Goal: Information Seeking & Learning: Learn about a topic

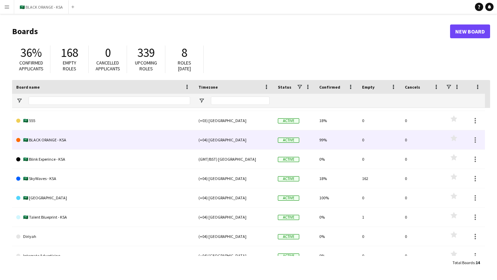
scroll to position [73, 0]
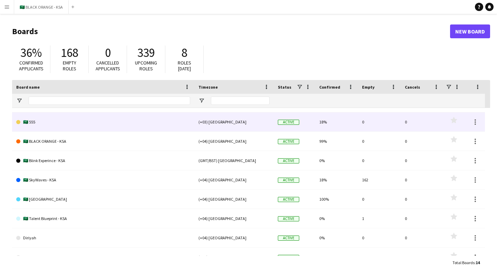
click at [30, 123] on link "🇸🇦 555" at bounding box center [103, 121] width 174 height 19
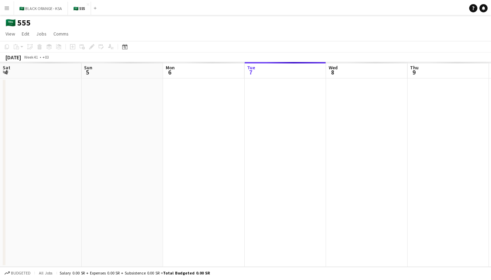
scroll to position [0, 165]
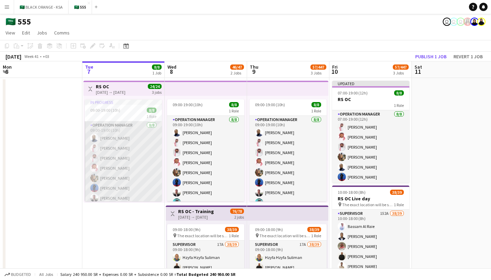
click at [125, 157] on app-card-role "Operation Manager [DATE] 09:00-19:00 (10h) [PERSON_NAME] [PERSON_NAME] [PERSON_…" at bounding box center [123, 167] width 77 height 93
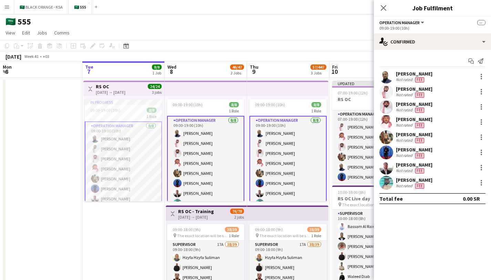
click at [327, 124] on app-user-avatar at bounding box center [387, 122] width 14 height 14
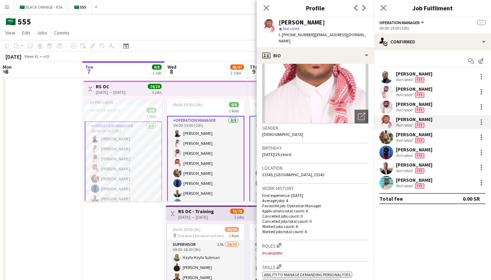
scroll to position [0, 0]
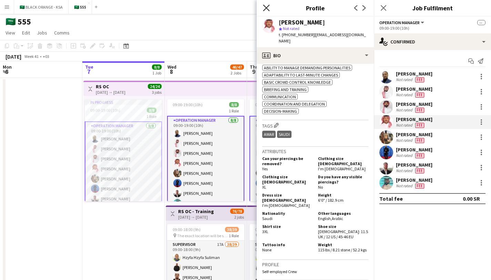
click at [265, 7] on icon "Close pop-in" at bounding box center [266, 7] width 7 height 7
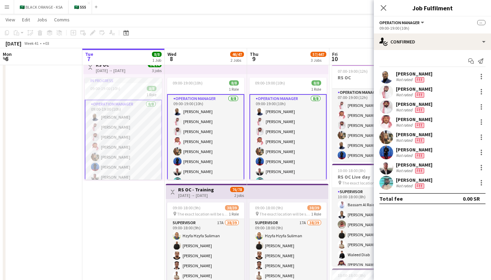
click at [327, 96] on app-user-avatar at bounding box center [387, 92] width 14 height 14
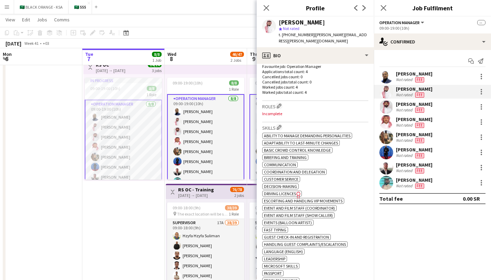
scroll to position [276, 0]
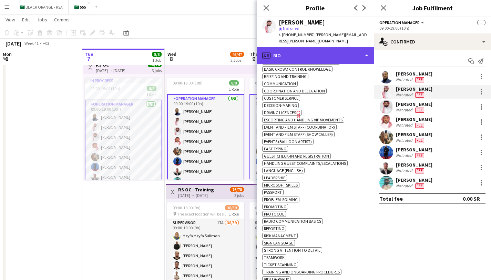
click at [271, 54] on div "profile Bio" at bounding box center [315, 55] width 117 height 17
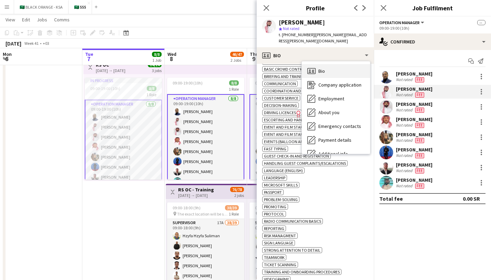
click at [327, 64] on div "Bio Bio" at bounding box center [336, 71] width 68 height 14
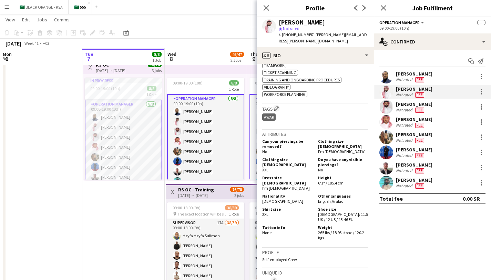
scroll to position [468, 0]
click at [265, 6] on icon "Close pop-in" at bounding box center [266, 7] width 7 height 7
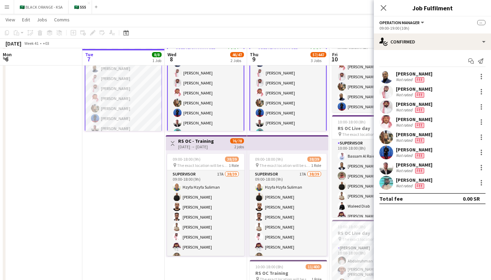
scroll to position [70, 0]
click at [327, 7] on icon "Close pop-in" at bounding box center [383, 7] width 7 height 7
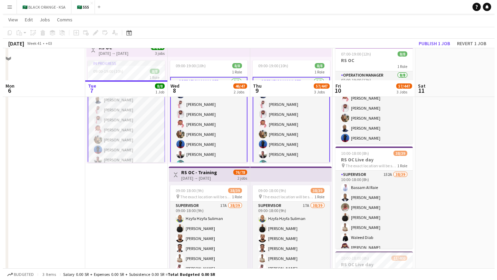
scroll to position [0, 0]
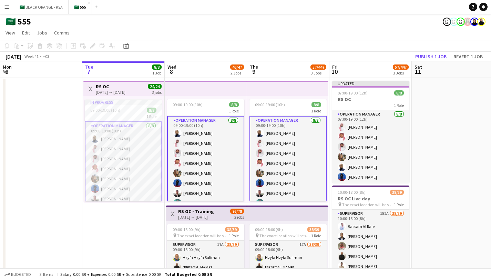
click at [184, 18] on div "🇸🇦 555 user user user" at bounding box center [245, 20] width 491 height 13
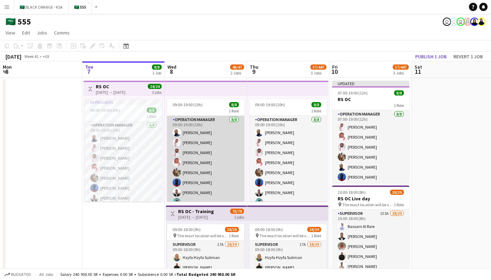
click at [212, 138] on app-card-role "Operation Manager [DATE] 09:00-19:00 (10h) [PERSON_NAME] [PERSON_NAME] [PERSON_…" at bounding box center [205, 162] width 77 height 93
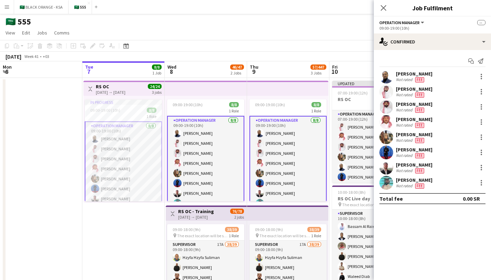
click at [227, 36] on app-page-menu "View Day view expanded Day view collapsed Month view Date picker Jump to [DATE]…" at bounding box center [245, 33] width 491 height 13
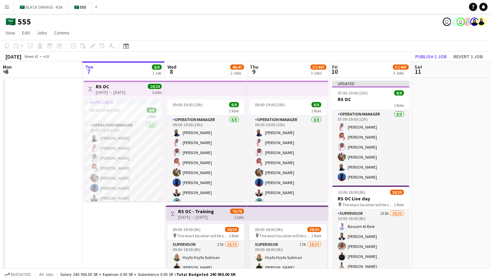
click at [6, 8] on app-icon "Menu" at bounding box center [7, 7] width 6 height 6
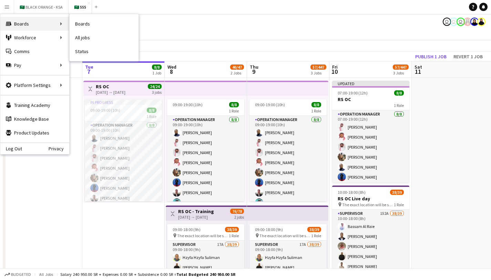
click at [48, 28] on div "Boards Boards" at bounding box center [34, 24] width 69 height 14
click at [39, 18] on div "Boards Boards" at bounding box center [34, 24] width 69 height 14
click at [49, 24] on div "Boards Boards" at bounding box center [34, 24] width 69 height 14
click at [100, 24] on link "Boards" at bounding box center [104, 24] width 69 height 14
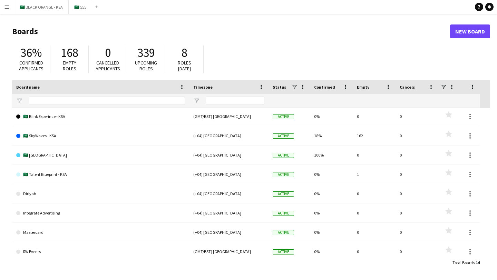
scroll to position [122, 0]
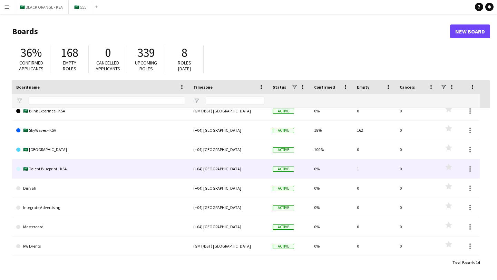
click at [51, 169] on link "🇸🇦 Talent Blueprint - KSA" at bounding box center [100, 168] width 169 height 19
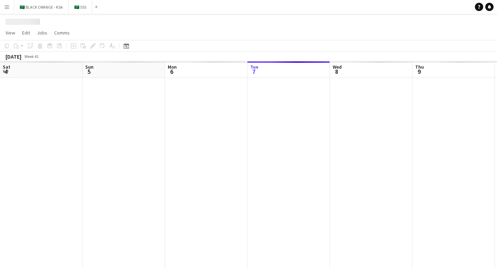
scroll to position [0, 165]
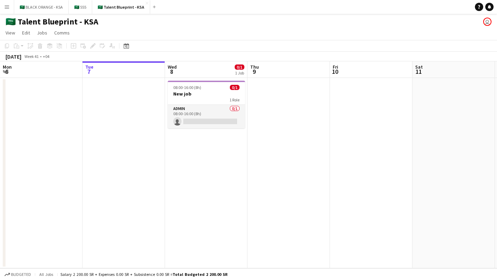
click at [122, 119] on app-date-cell at bounding box center [123, 173] width 82 height 190
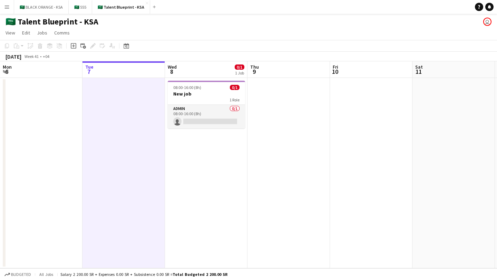
click at [197, 142] on app-date-cell "08:00-16:00 (8h) 0/1 New job 1 Role Admin 0/1 08:00-16:00 (8h) single-neutral-a…" at bounding box center [206, 173] width 82 height 190
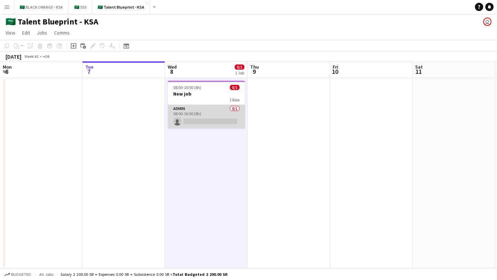
click at [195, 119] on app-card-role "Admin 0/1 08:00-16:00 (8h) single-neutral-actions" at bounding box center [206, 116] width 77 height 23
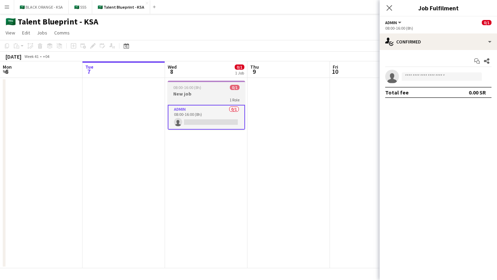
click at [209, 97] on div "1 Role" at bounding box center [206, 100] width 77 height 6
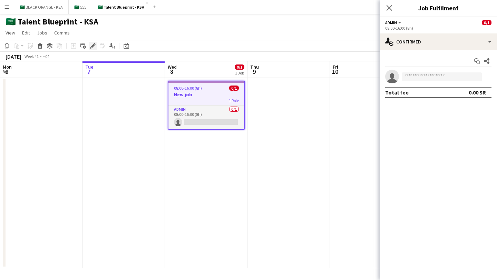
click at [96, 47] on div "Edit" at bounding box center [93, 46] width 8 height 8
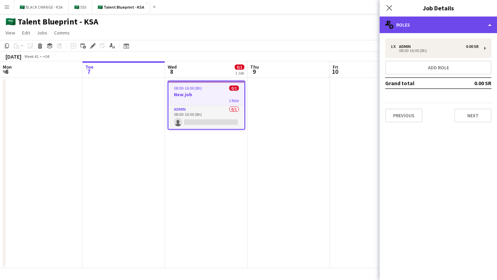
click at [327, 26] on div "multiple-users-add Roles" at bounding box center [437, 25] width 117 height 17
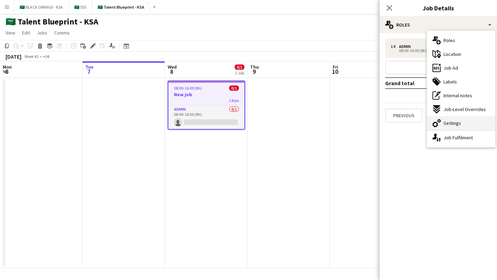
click at [327, 124] on div "cog-double-3 Settings" at bounding box center [461, 123] width 68 height 14
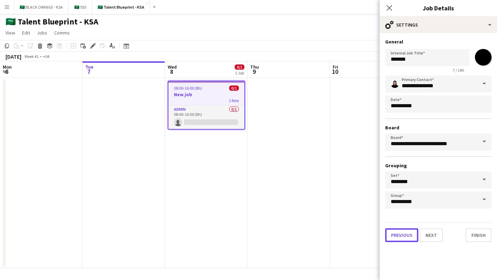
click at [327, 236] on button "Previous" at bounding box center [401, 235] width 33 height 14
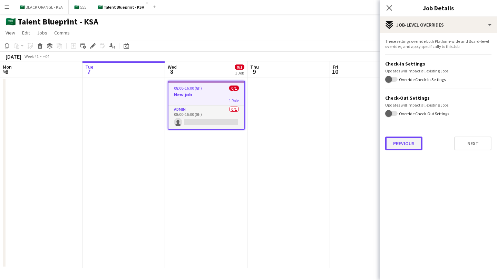
click at [327, 140] on button "Previous" at bounding box center [403, 144] width 37 height 14
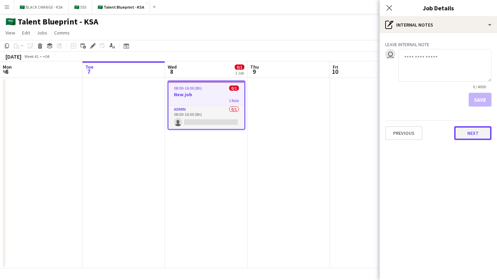
click at [327, 136] on button "Next" at bounding box center [472, 133] width 37 height 14
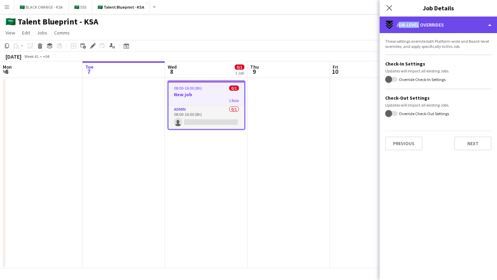
click at [327, 22] on div "expand-all-down Job-Level Overrides" at bounding box center [437, 25] width 117 height 17
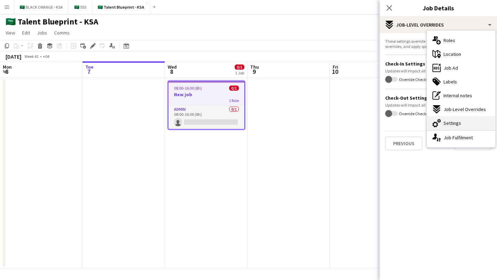
click at [327, 127] on div "cog-double-3 Settings" at bounding box center [461, 123] width 68 height 14
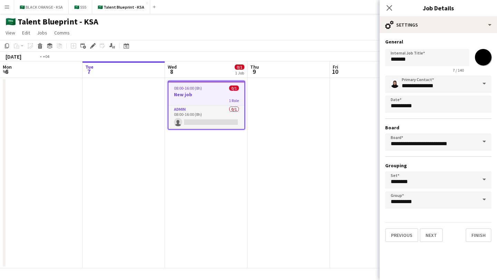
click at [162, 147] on app-date-cell at bounding box center [123, 173] width 82 height 190
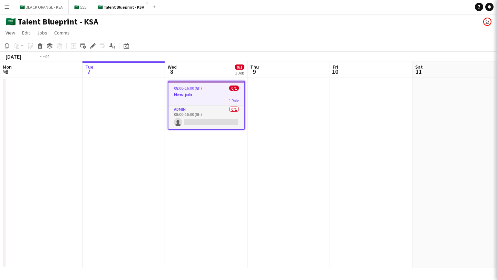
scroll to position [0, 165]
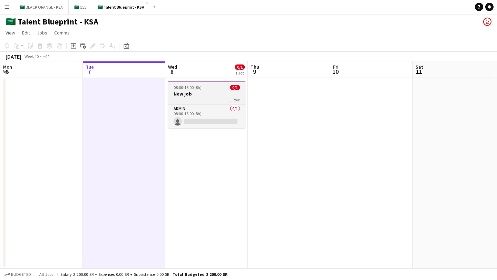
click at [201, 98] on div "1 Role" at bounding box center [206, 100] width 77 height 6
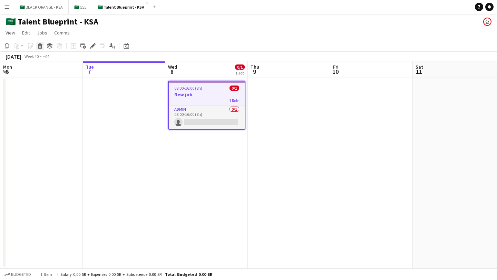
click at [39, 45] on icon "Delete" at bounding box center [40, 46] width 6 height 6
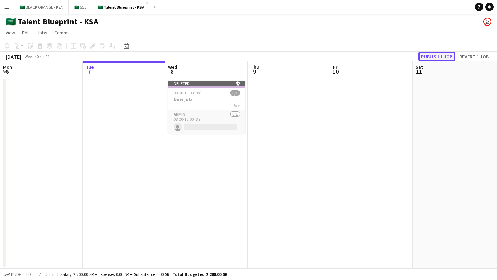
click at [327, 55] on button "Publish 1 job" at bounding box center [436, 56] width 37 height 9
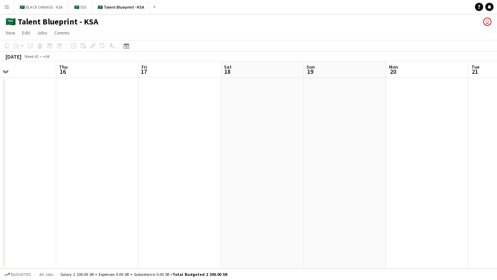
scroll to position [0, 185]
click at [5, 72] on app-icon "Expand/collapse" at bounding box center [6, 71] width 6 height 7
click at [5, 72] on app-icon "Expand/collapse" at bounding box center [5, 72] width 7 height 6
click at [5, 7] on app-icon "Menu" at bounding box center [7, 7] width 6 height 6
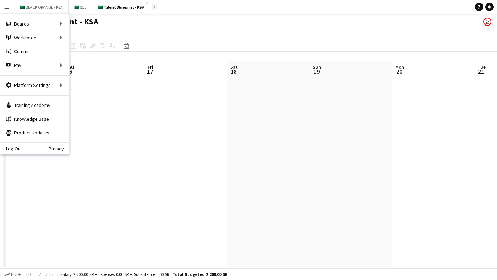
click at [151, 9] on button "Add" at bounding box center [154, 7] width 6 height 6
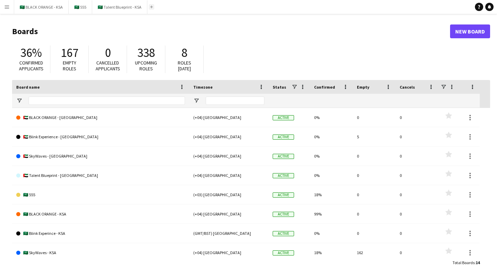
click at [150, 8] on app-icon "Add" at bounding box center [151, 7] width 3 height 3
click at [53, 5] on button "🇸🇦 BLACK ORANGE - KSA Close" at bounding box center [41, 6] width 54 height 13
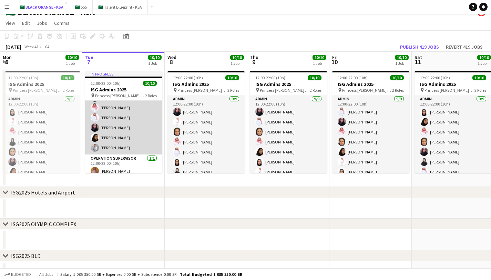
scroll to position [50, 0]
click at [121, 146] on app-card-role "Admin [DATE] 12:00-22:00 (10h) [PERSON_NAME] Elaf [PERSON_NAME] [PERSON_NAME] […" at bounding box center [123, 101] width 77 height 103
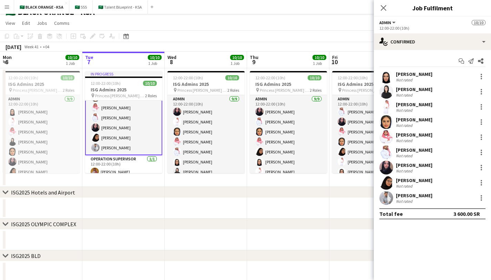
scroll to position [51, 0]
click at [327, 195] on app-user-avatar at bounding box center [387, 198] width 14 height 14
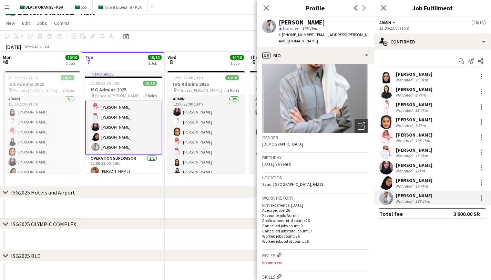
scroll to position [0, 0]
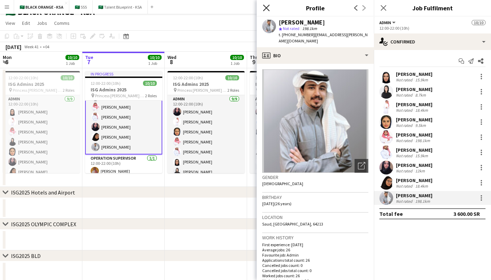
click at [265, 7] on icon "Close pop-in" at bounding box center [266, 7] width 7 height 7
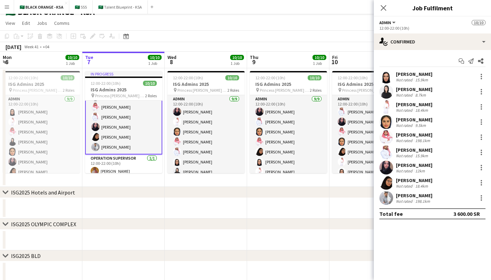
click at [327, 93] on app-user-avatar at bounding box center [387, 92] width 14 height 14
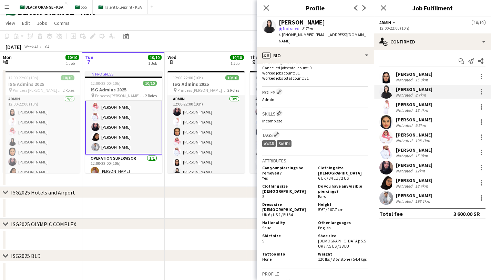
scroll to position [202, 0]
click at [272, 9] on div "Close pop-in" at bounding box center [266, 8] width 19 height 16
click at [268, 10] on icon at bounding box center [266, 7] width 7 height 7
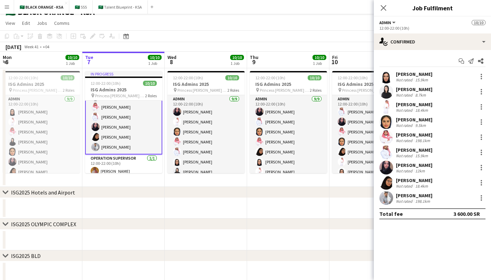
click at [8, 6] on app-icon "Menu" at bounding box center [7, 7] width 6 height 6
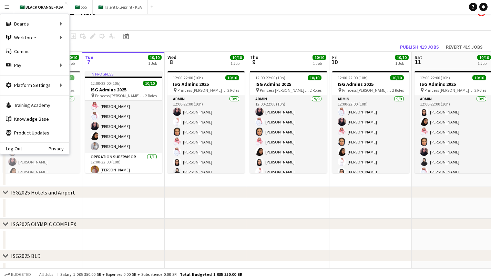
scroll to position [50, 0]
click at [87, 37] on link "My Workforce" at bounding box center [104, 38] width 69 height 14
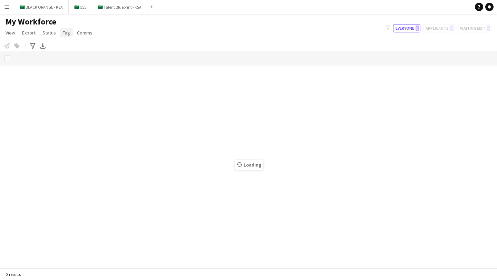
click at [64, 33] on span "Tag" at bounding box center [66, 33] width 7 height 6
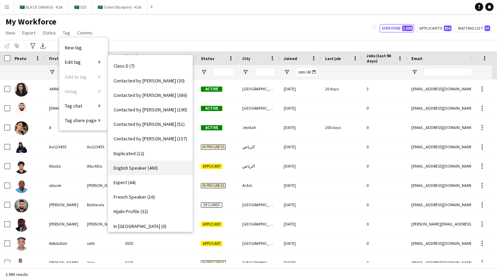
scroll to position [159, 0]
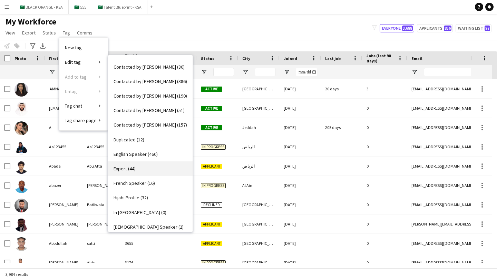
click at [141, 169] on link "Expert (44)" at bounding box center [150, 168] width 84 height 14
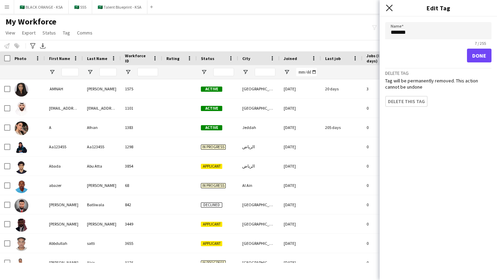
click at [327, 7] on app-icon "Close pop-in" at bounding box center [389, 8] width 10 height 10
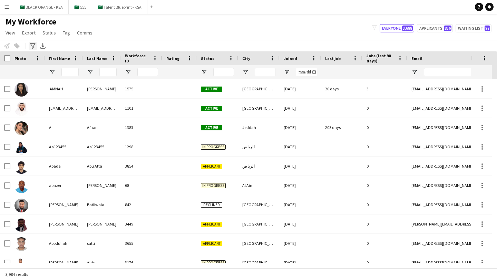
click at [35, 45] on icon "Advanced filters" at bounding box center [33, 46] width 6 height 6
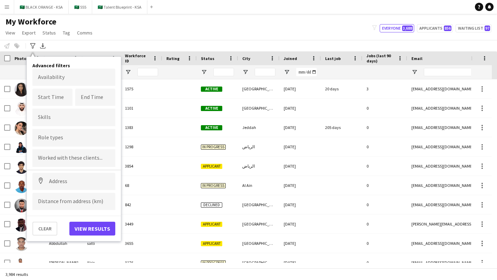
click at [76, 40] on div "Notify workforce Add to tag Select at least one crew to tag him or her. Advance…" at bounding box center [248, 45] width 497 height 11
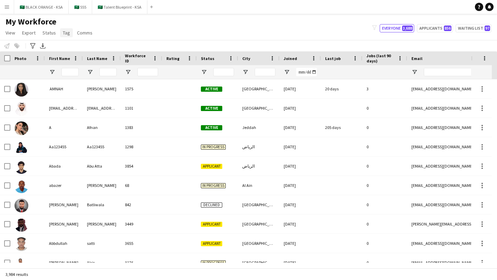
click at [61, 34] on link "Tag" at bounding box center [66, 32] width 13 height 9
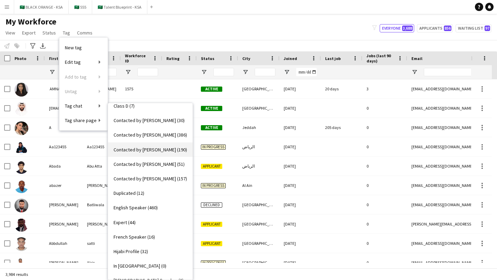
scroll to position [137, 0]
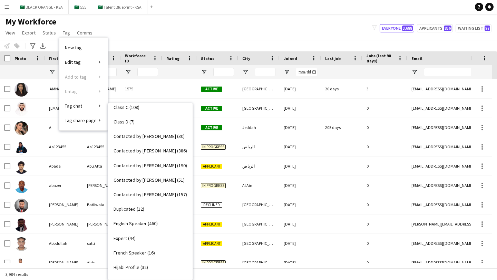
click at [134, 245] on link "Expert (44)" at bounding box center [150, 238] width 84 height 14
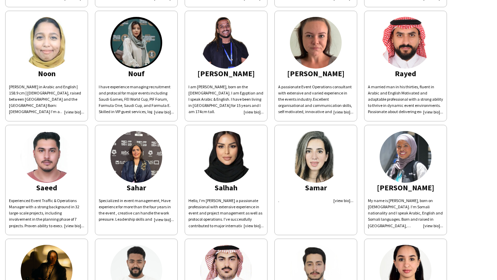
scroll to position [720, 0]
click at [231, 61] on img at bounding box center [226, 43] width 52 height 52
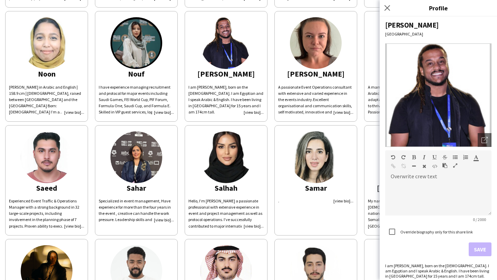
scroll to position [0, 0]
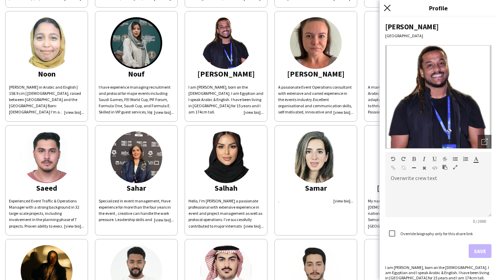
click at [327, 8] on icon "Close pop-in" at bounding box center [386, 7] width 7 height 7
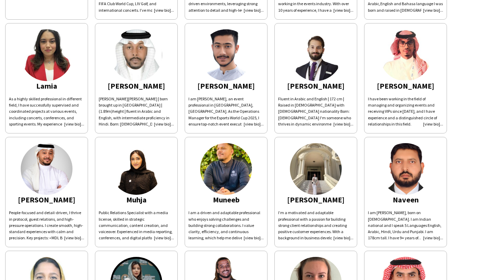
scroll to position [283, 0]
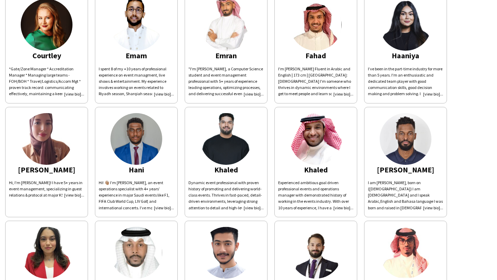
click at [314, 149] on img at bounding box center [316, 139] width 52 height 52
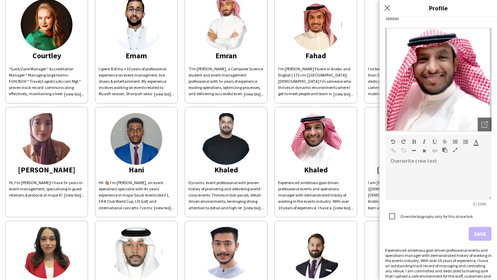
scroll to position [0, 0]
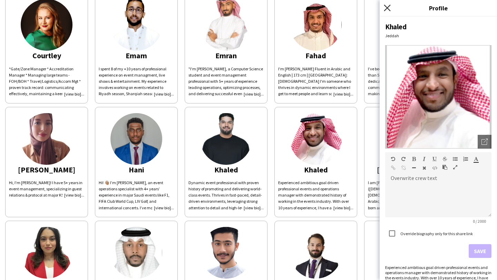
click at [327, 9] on icon "Close pop-in" at bounding box center [386, 7] width 7 height 7
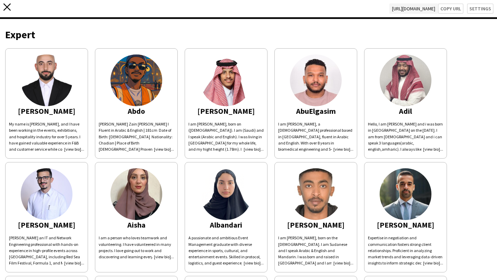
click at [10, 5] on icon "close" at bounding box center [6, 6] width 7 height 7
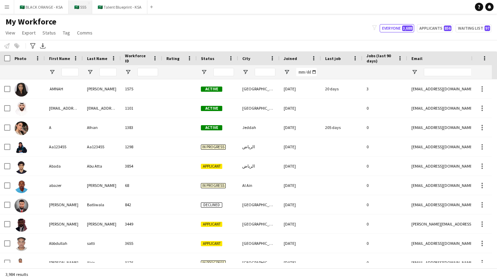
click at [83, 10] on button "🇸🇦 555 Close" at bounding box center [80, 6] width 23 height 13
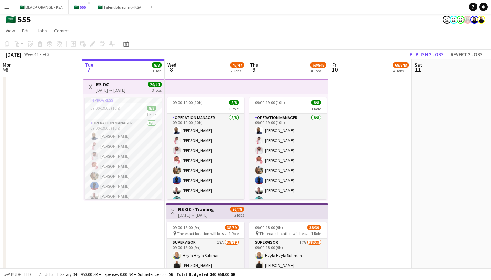
scroll to position [2, 0]
